Goal: Task Accomplishment & Management: Manage account settings

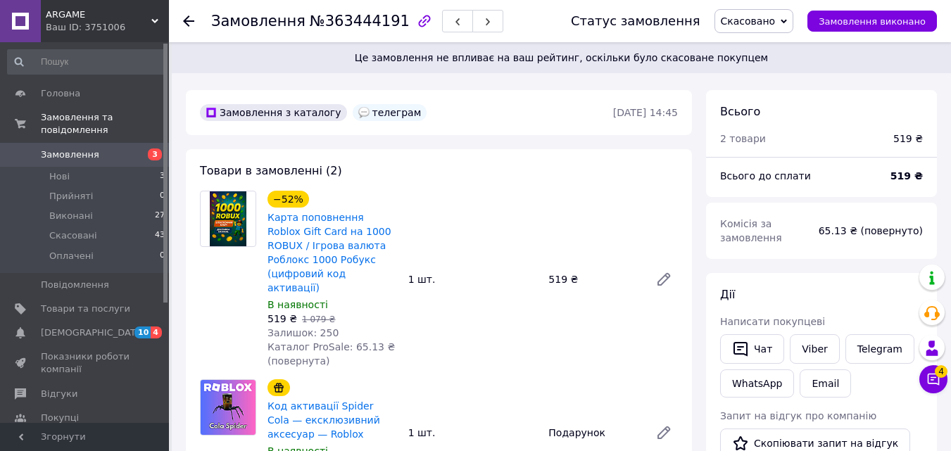
click at [91, 149] on span "Замовлення" at bounding box center [70, 155] width 58 height 13
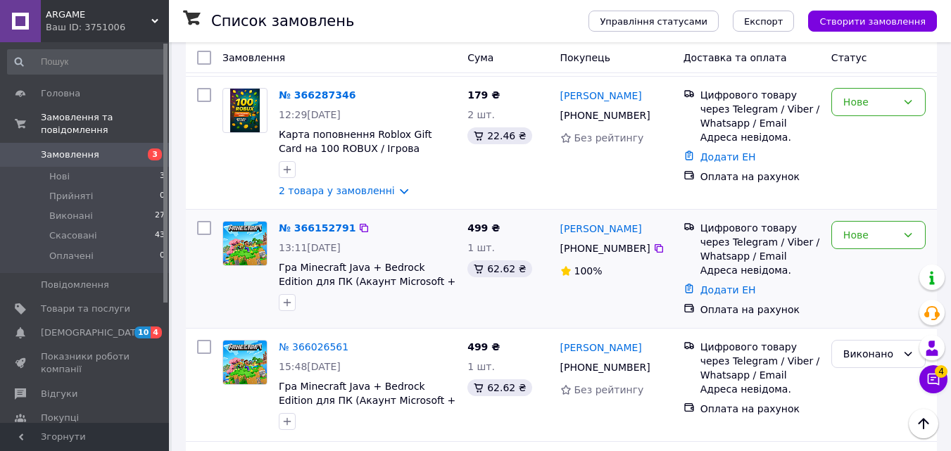
scroll to position [563, 0]
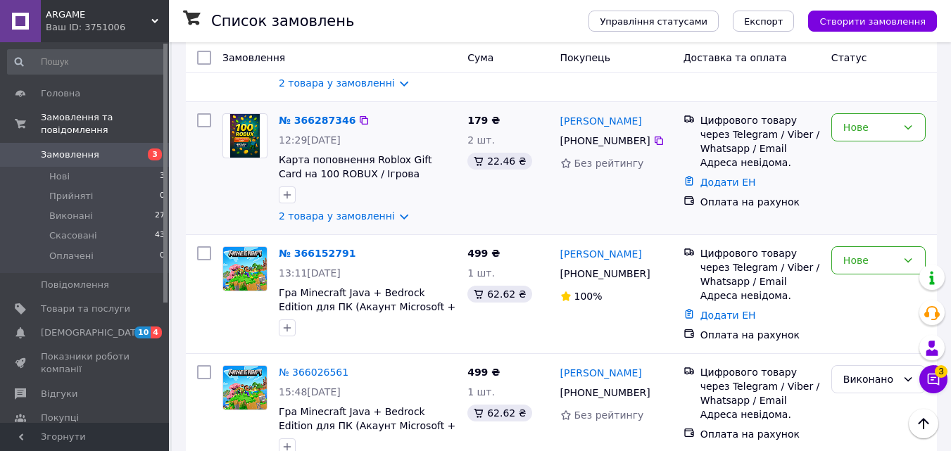
click at [382, 125] on div "№ 366287346" at bounding box center [367, 120] width 180 height 17
click at [522, 129] on div "179 ₴ 2 шт. 22.46 ₴" at bounding box center [508, 168] width 92 height 121
click at [394, 137] on div "12:29[DATE]" at bounding box center [367, 140] width 177 height 14
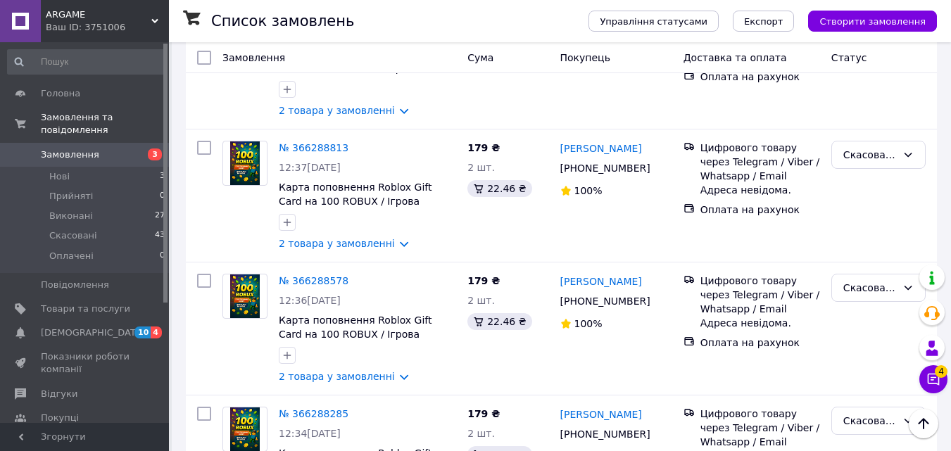
scroll to position [0, 0]
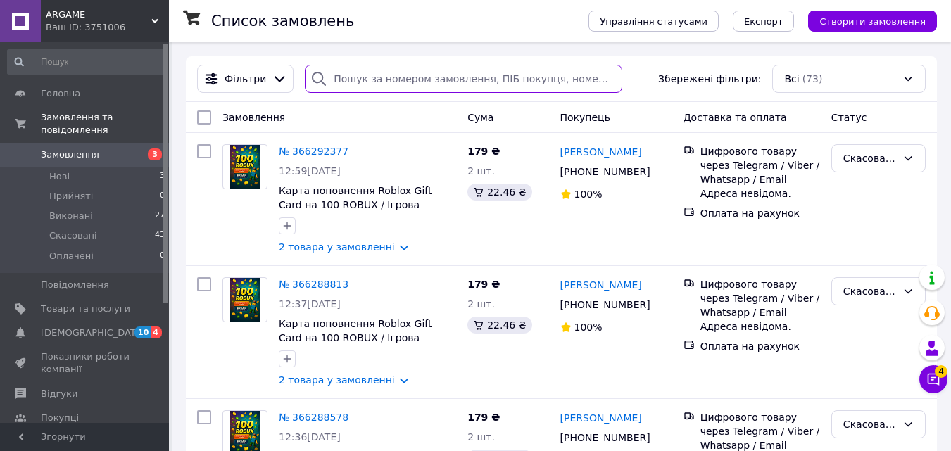
click at [418, 72] on input "search" at bounding box center [464, 79] width 318 height 28
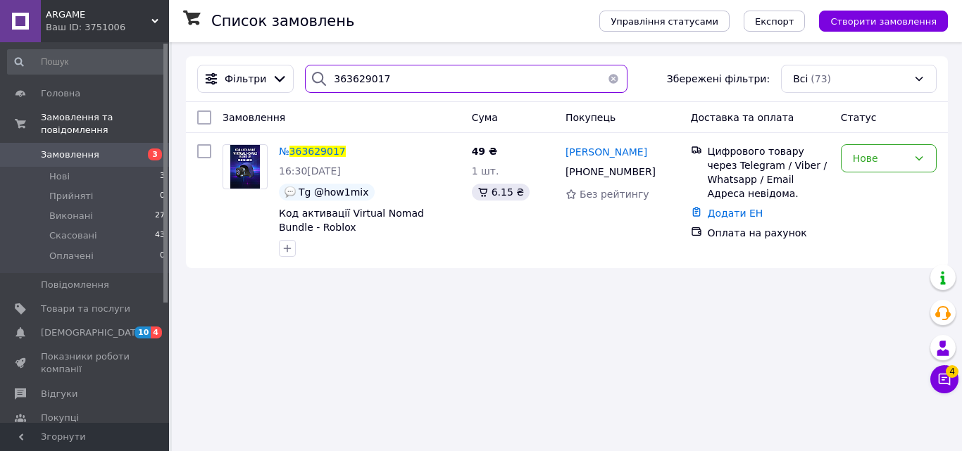
click at [389, 83] on input "363629017" at bounding box center [466, 79] width 322 height 28
type input "3"
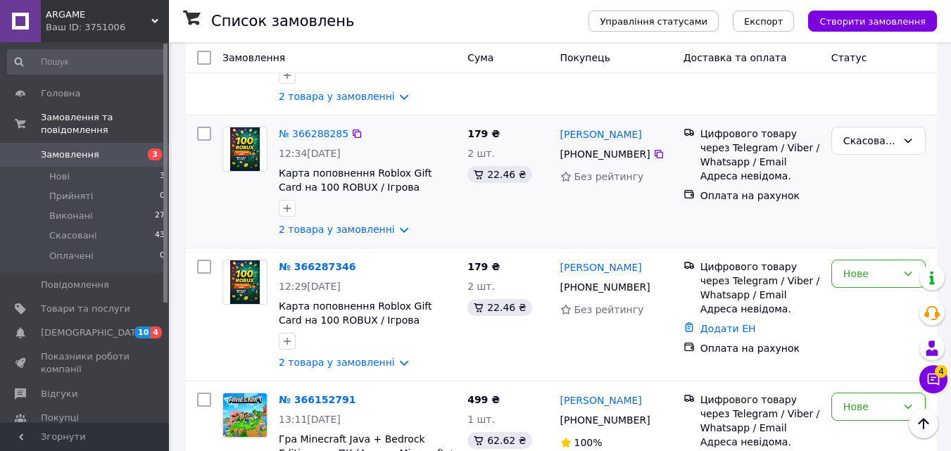
scroll to position [422, 0]
